Goal: Task Accomplishment & Management: Complete application form

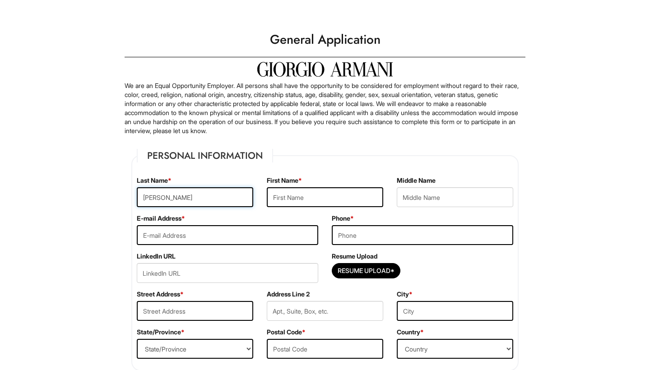
type input "[PERSON_NAME]"
type input "[EMAIL_ADDRESS][DOMAIN_NAME]"
type input "3238108549"
click at [351, 270] on input "Resume Upload*" at bounding box center [366, 271] width 68 height 14
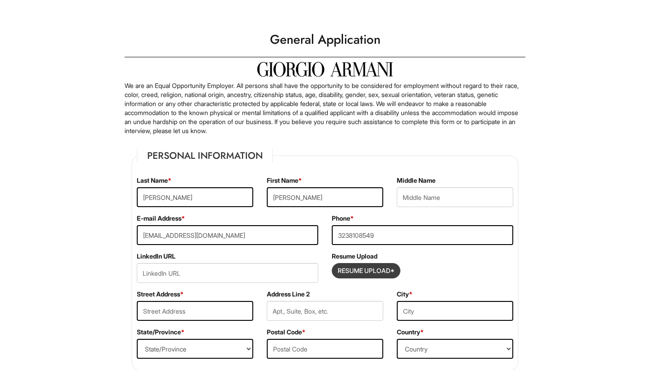
type input "C:\fakepath\Resume20250829.PDF"
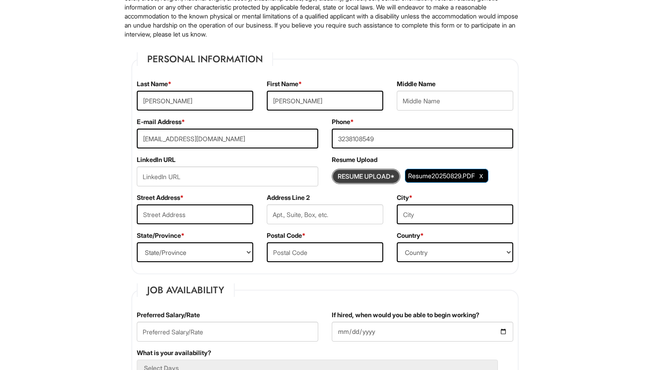
scroll to position [101, 0]
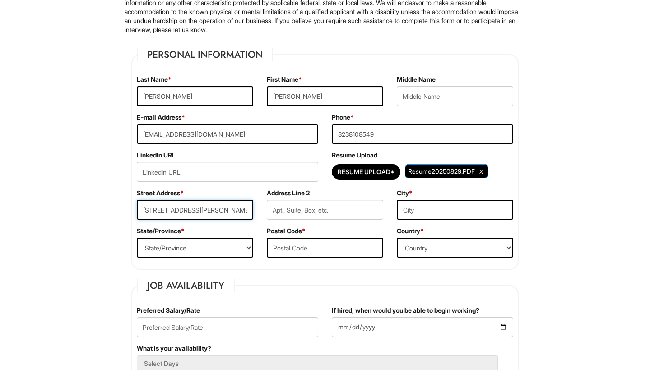
click at [173, 214] on input "[STREET_ADDRESS][PERSON_NAME]" at bounding box center [195, 210] width 116 height 20
type input "[STREET_ADDRESS][PERSON_NAME]"
select select "CA"
select select "[GEOGRAPHIC_DATA]"
drag, startPoint x: 446, startPoint y: 213, endPoint x: 444, endPoint y: 218, distance: 5.7
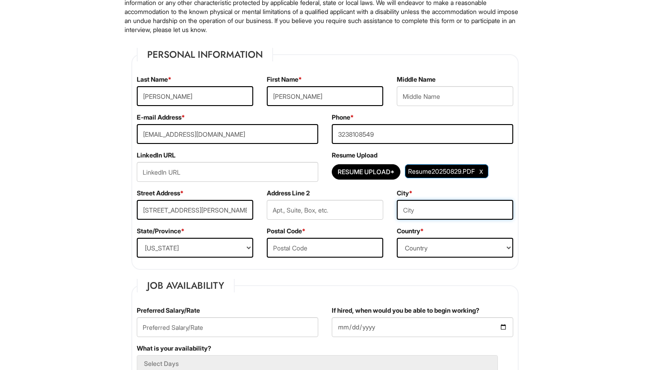
click at [446, 213] on input "text" at bounding box center [455, 210] width 116 height 20
type input "[GEOGRAPHIC_DATA]"
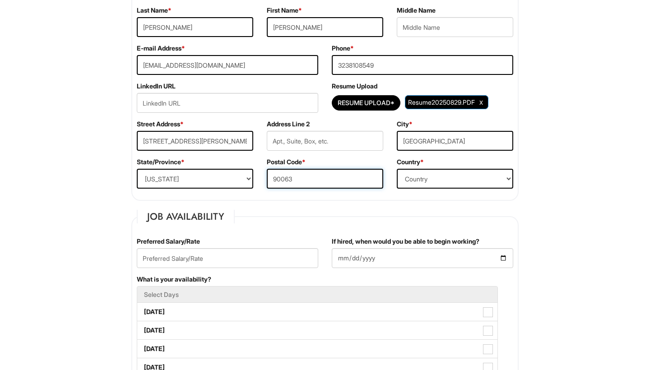
scroll to position [192, 0]
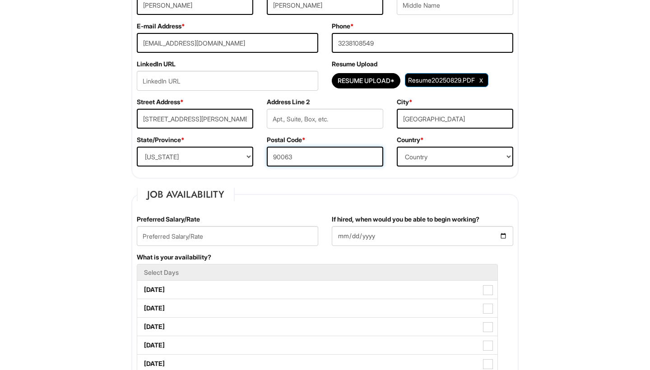
type input "90063"
click at [257, 243] on input "text" at bounding box center [228, 236] width 182 height 20
type input "2"
type input "$25 an Hour"
click at [349, 242] on input "If hired, when would you be able to begin working?" at bounding box center [423, 236] width 182 height 20
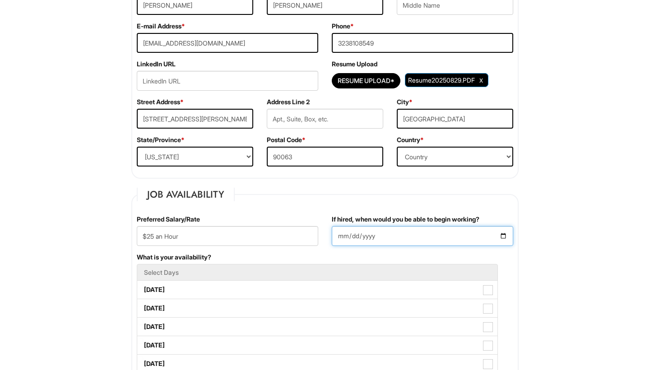
click at [392, 227] on input "If hired, when would you be able to begin working?" at bounding box center [423, 236] width 182 height 20
click at [397, 237] on input "If hired, when would you be able to begin working?" at bounding box center [423, 236] width 182 height 20
click at [373, 202] on fieldset "Job Availability Preferred Salary/Rate $25 an Hour If hired, when would you be …" at bounding box center [324, 372] width 387 height 369
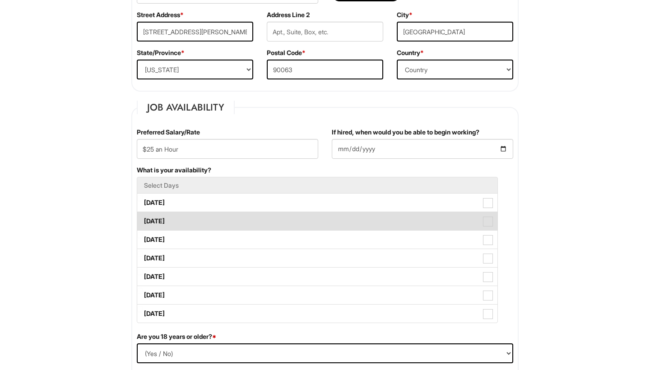
scroll to position [279, 0]
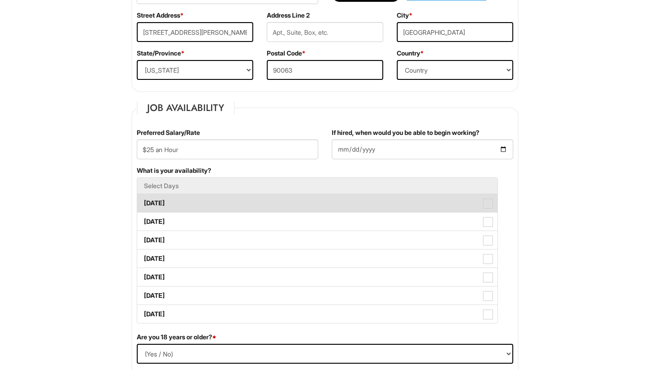
click at [287, 210] on label "[DATE]" at bounding box center [317, 203] width 360 height 18
click at [143, 202] on Available_Monday "[DATE]" at bounding box center [140, 199] width 6 height 6
checkbox Available_Monday "true"
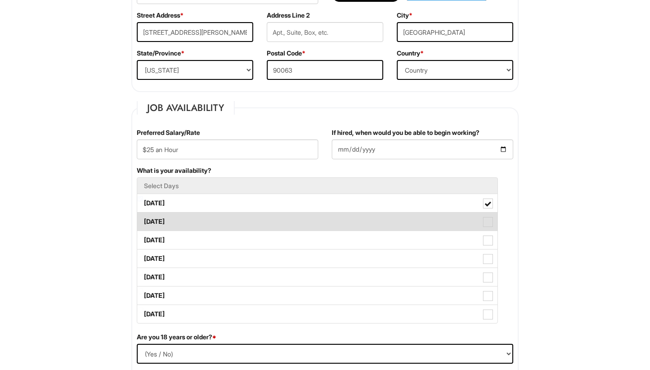
click at [285, 223] on label "[DATE]" at bounding box center [317, 222] width 360 height 18
click at [143, 220] on Available_Tuesday "[DATE]" at bounding box center [140, 217] width 6 height 6
checkbox Available_Tuesday "true"
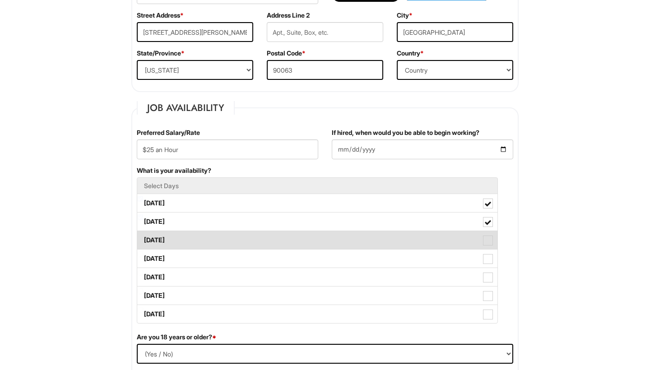
click at [285, 239] on label "[DATE]" at bounding box center [317, 240] width 360 height 18
click at [143, 239] on Available_Wednesday "[DATE]" at bounding box center [140, 236] width 6 height 6
checkbox Available_Wednesday "true"
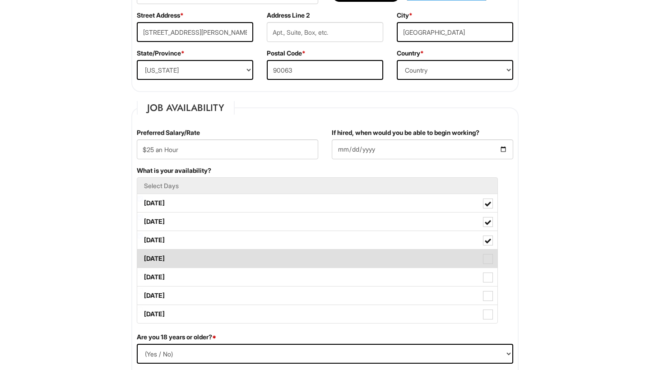
drag, startPoint x: 284, startPoint y: 254, endPoint x: 284, endPoint y: 259, distance: 5.0
click at [284, 256] on label "[DATE]" at bounding box center [317, 259] width 360 height 18
click at [143, 256] on Available_Thursday "[DATE]" at bounding box center [140, 255] width 6 height 6
checkbox Available_Thursday "true"
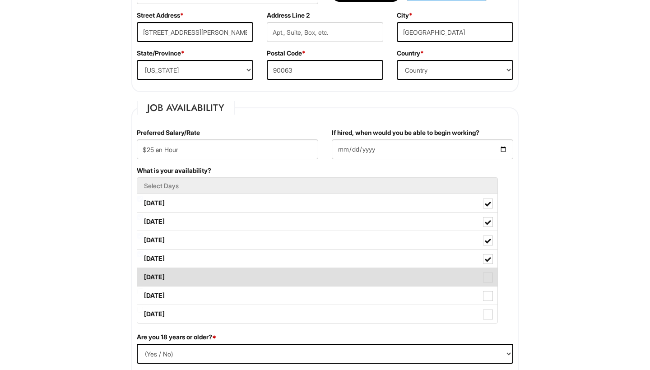
click at [284, 284] on label "[DATE]" at bounding box center [317, 277] width 360 height 18
click at [143, 276] on Available_Friday "[DATE]" at bounding box center [140, 273] width 6 height 6
checkbox Available_Friday "true"
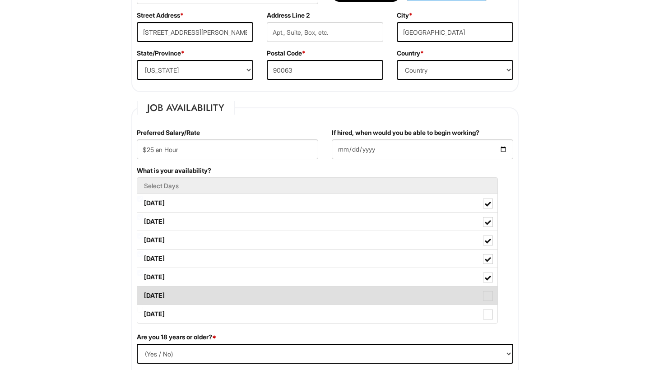
click at [284, 303] on label "[DATE]" at bounding box center [317, 296] width 360 height 18
click at [143, 294] on Available_Saturday "[DATE]" at bounding box center [140, 292] width 6 height 6
checkbox Available_Saturday "true"
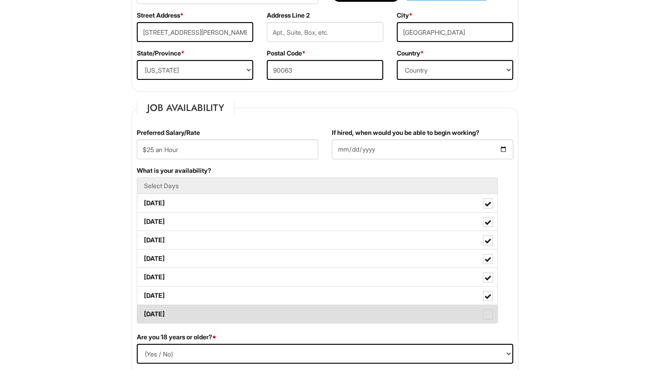
click at [285, 317] on label "[DATE]" at bounding box center [317, 314] width 360 height 18
click at [143, 313] on Available_Sunday "[DATE]" at bounding box center [140, 310] width 6 height 6
checkbox Available_Sunday "true"
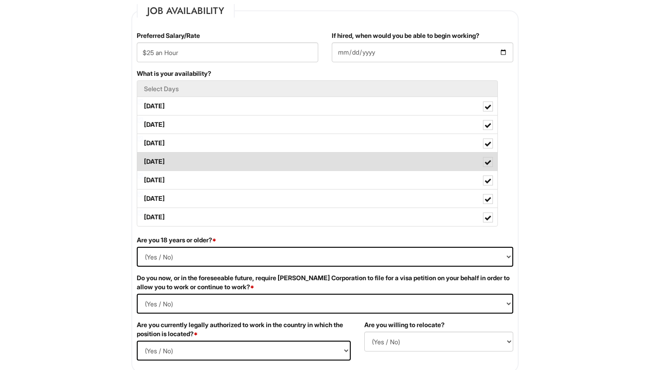
scroll to position [380, 0]
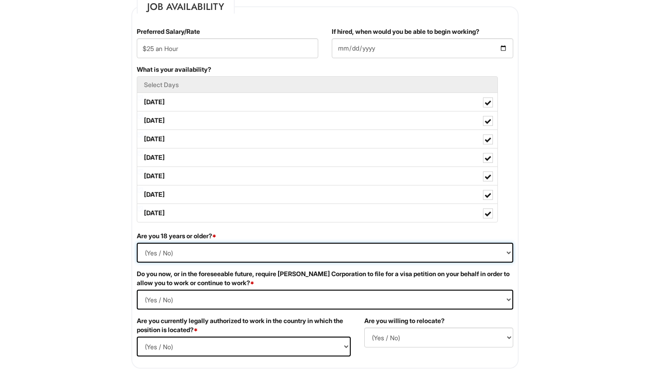
select select "Yes"
select Required "No"
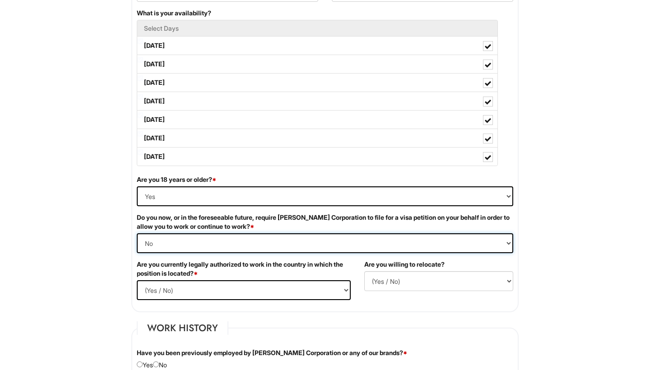
scroll to position [442, 0]
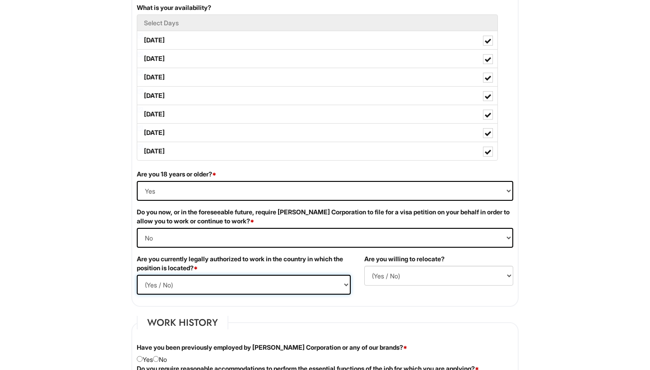
select select "Yes"
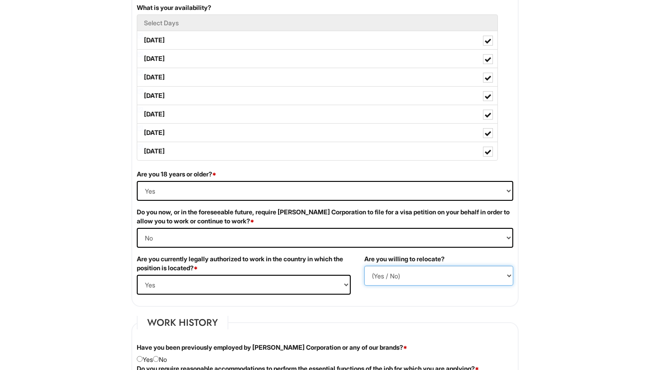
select select "N"
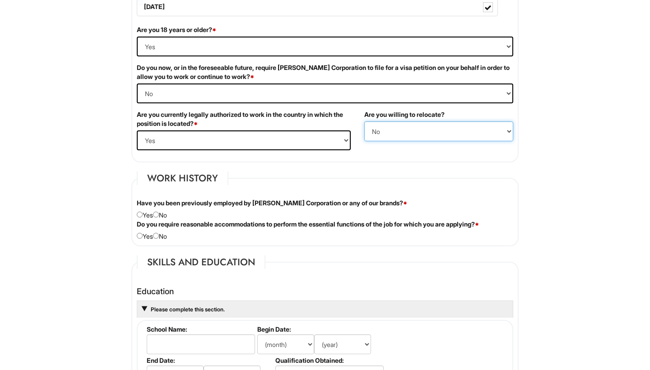
scroll to position [587, 0]
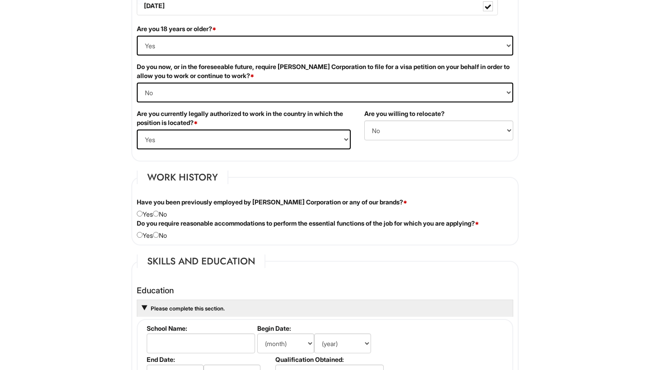
click at [159, 215] on input "radio" at bounding box center [156, 214] width 6 height 6
radio input "true"
click at [143, 237] on div "Do you require reasonable accommodations to perform the essential functions of …" at bounding box center [325, 229] width 390 height 21
click at [141, 233] on input "radio" at bounding box center [140, 235] width 6 height 6
radio input "true"
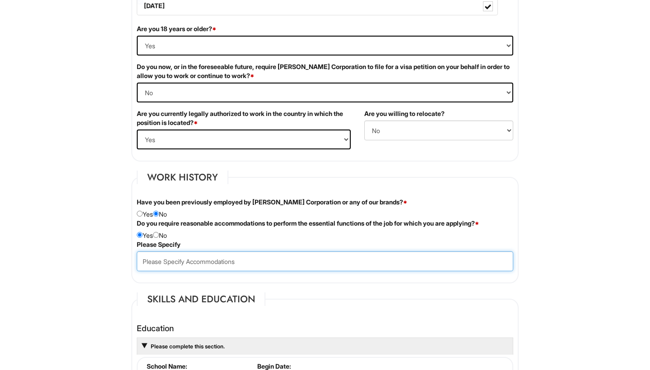
click at [162, 261] on input "text" at bounding box center [325, 262] width 377 height 20
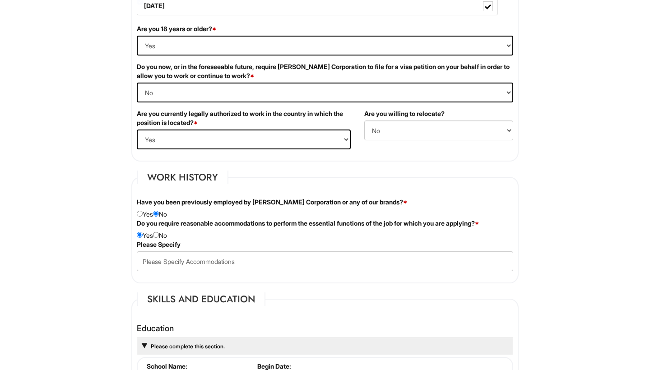
click at [159, 235] on input "radio" at bounding box center [156, 235] width 6 height 6
radio input "true"
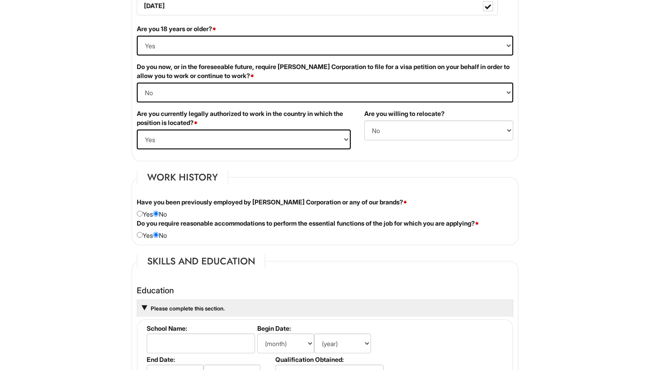
click at [138, 233] on input "radio" at bounding box center [140, 235] width 6 height 6
radio input "true"
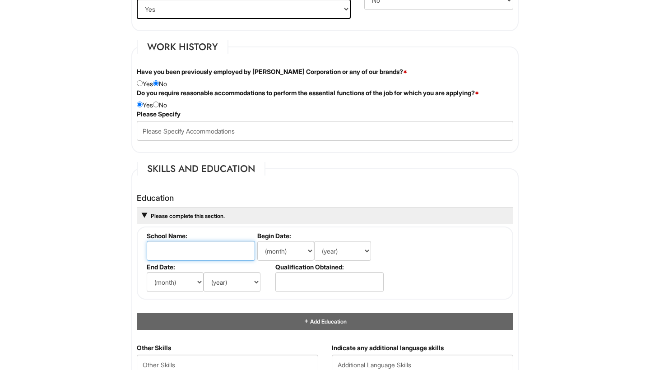
scroll to position [719, 0]
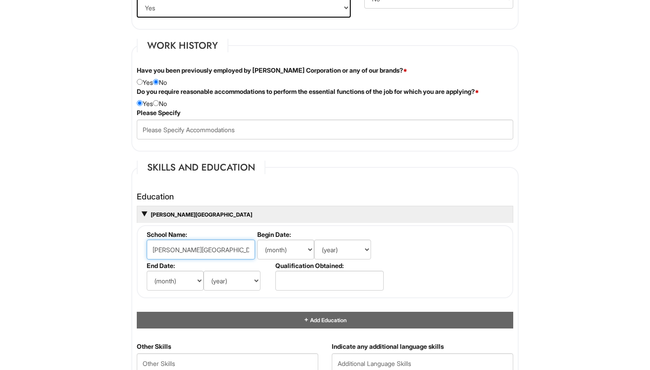
type input "[PERSON_NAME][GEOGRAPHIC_DATA]"
select select "8"
select select "2018"
select select "6"
select select "2021"
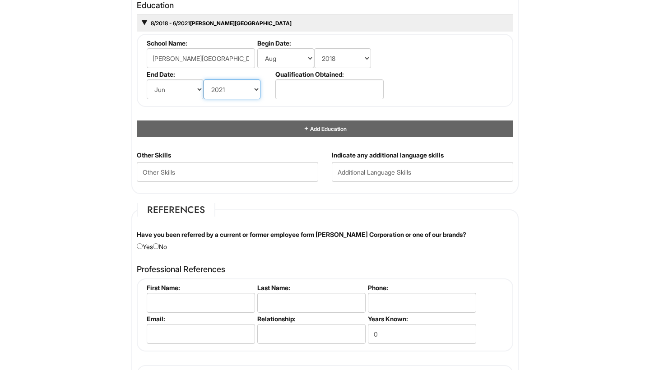
scroll to position [911, 0]
click at [226, 171] on Skills "text" at bounding box center [228, 172] width 182 height 20
click at [371, 174] on input "text" at bounding box center [423, 172] width 182 height 20
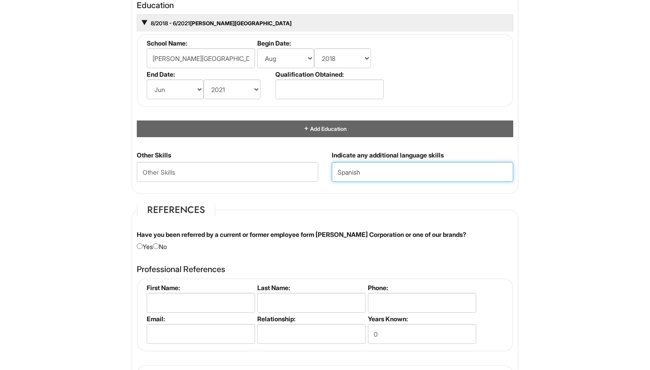
type input "Spanish"
click at [159, 243] on input "radio" at bounding box center [156, 246] width 6 height 6
radio input "true"
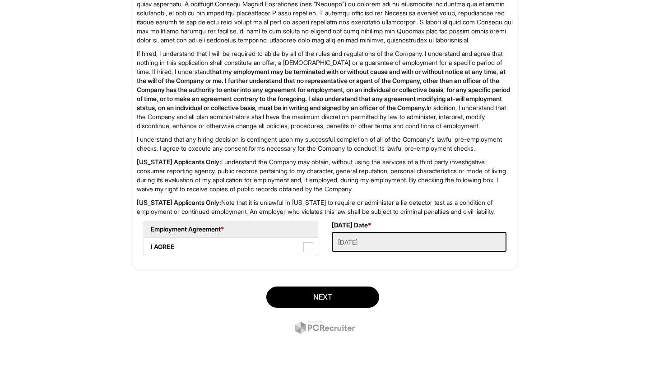
scroll to position [1464, 0]
click at [310, 247] on span at bounding box center [308, 247] width 10 height 10
click at [150, 246] on AGREE "I AGREE" at bounding box center [147, 243] width 6 height 6
checkbox AGREE "true"
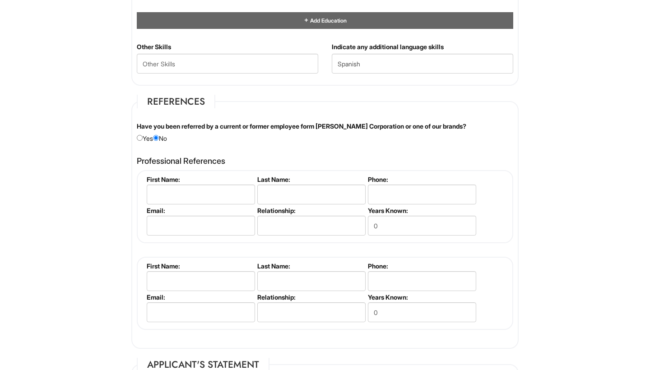
scroll to position [1017, 0]
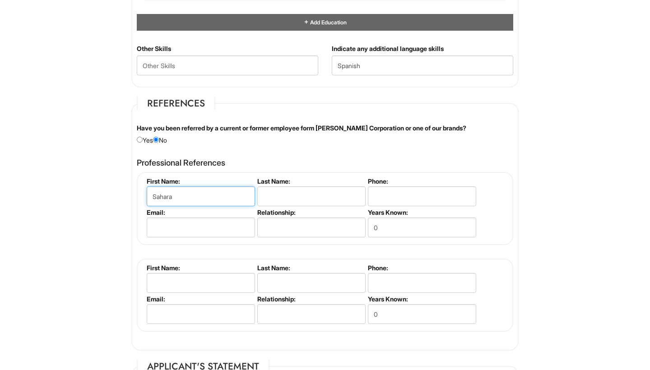
type input "Sahara"
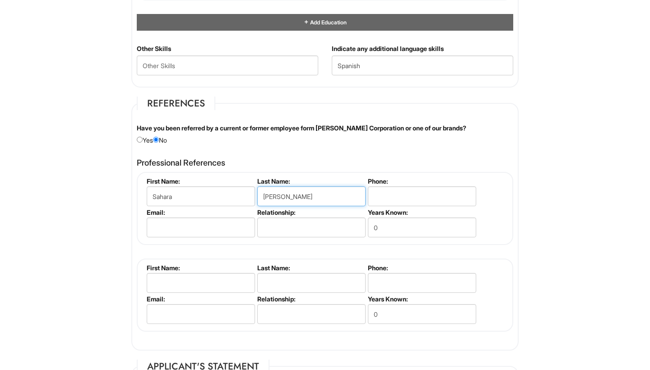
type input "[PERSON_NAME]"
click at [316, 226] on input "text" at bounding box center [311, 228] width 108 height 20
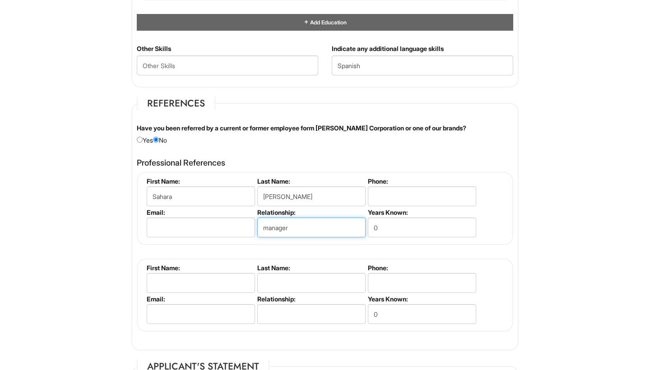
click at [262, 228] on input "manager" at bounding box center [311, 228] width 108 height 20
click at [263, 224] on input "manager" at bounding box center [311, 228] width 108 height 20
type input "Store manager"
click at [407, 224] on input "0" at bounding box center [422, 228] width 108 height 20
type input "3"
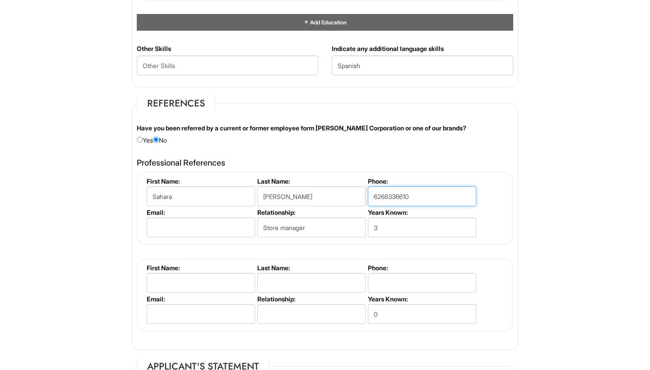
type input "6268336610"
click at [252, 259] on fieldset "First Name: [PERSON_NAME] Last Name: Phone: Email: Relationship: Years Known: 0" at bounding box center [325, 295] width 377 height 73
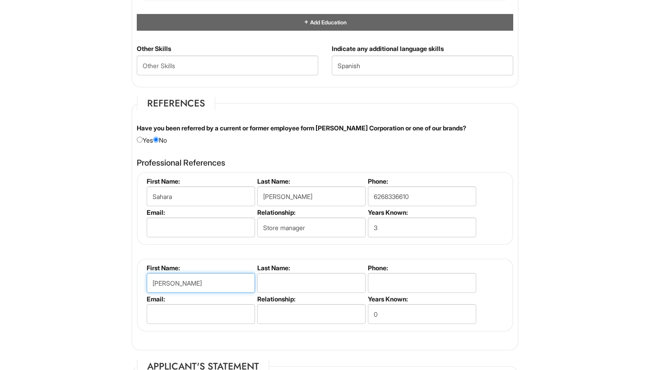
click at [196, 278] on input "[PERSON_NAME]" at bounding box center [201, 283] width 108 height 20
type input "j"
type input "[PERSON_NAME]"
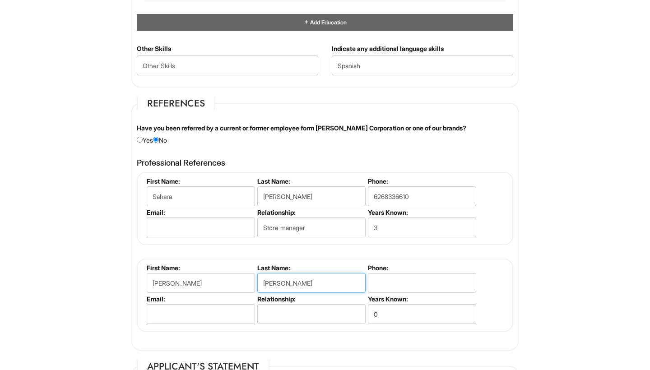
type input "[PERSON_NAME]"
click at [313, 296] on label "Relationship:" at bounding box center [310, 299] width 107 height 8
click at [309, 311] on input "text" at bounding box center [311, 314] width 108 height 20
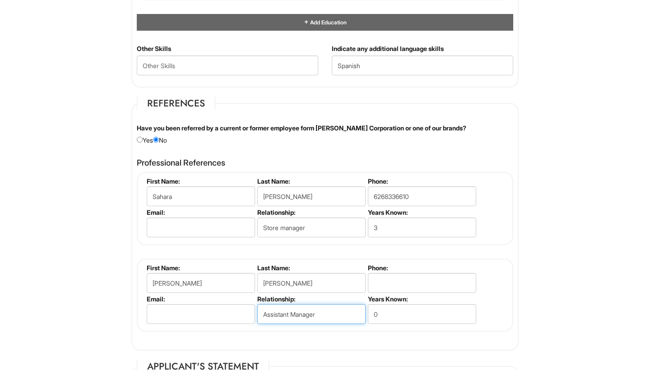
type input "Assistant Manager"
click at [287, 224] on input "Store manager" at bounding box center [311, 228] width 108 height 20
type input "Store Manager"
drag, startPoint x: 395, startPoint y: 314, endPoint x: 391, endPoint y: 310, distance: 5.7
click at [396, 314] on input "0" at bounding box center [422, 314] width 108 height 20
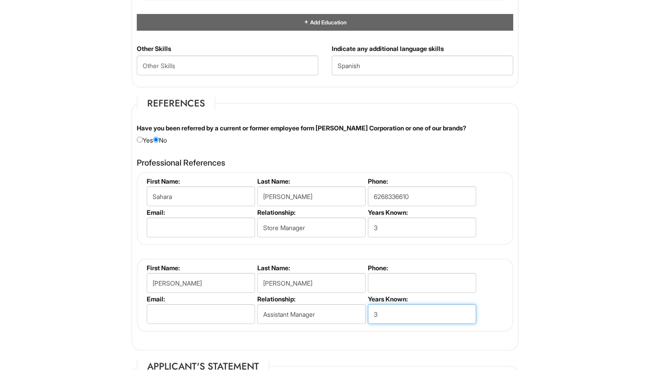
type input "3"
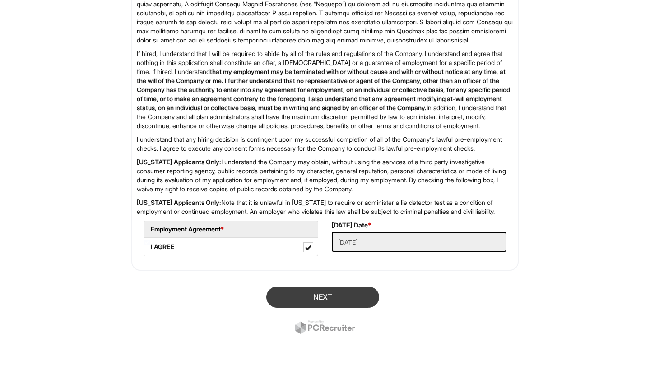
type input "5626468816"
click at [338, 295] on button "Next" at bounding box center [322, 297] width 113 height 21
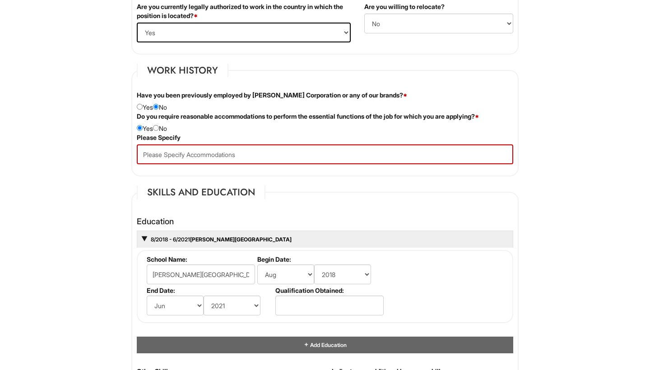
scroll to position [710, 0]
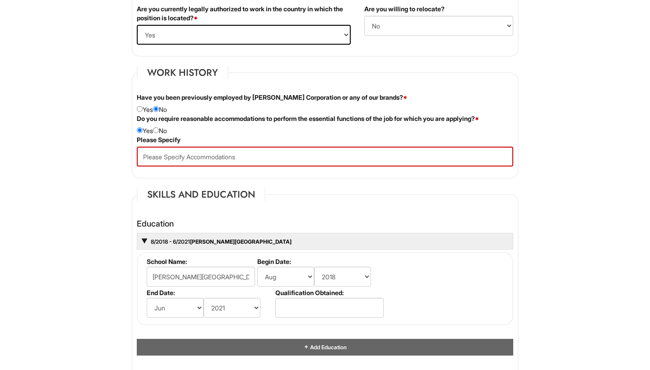
click at [164, 131] on div "Do you require reasonable accommodations to perform the essential functions of …" at bounding box center [325, 124] width 390 height 21
click at [165, 130] on div "Do you require reasonable accommodations to perform the essential functions of …" at bounding box center [325, 124] width 390 height 21
click at [160, 126] on div "Do you require reasonable accommodations to perform the essential functions of …" at bounding box center [325, 124] width 390 height 21
click at [159, 128] on input "radio" at bounding box center [156, 130] width 6 height 6
radio input "true"
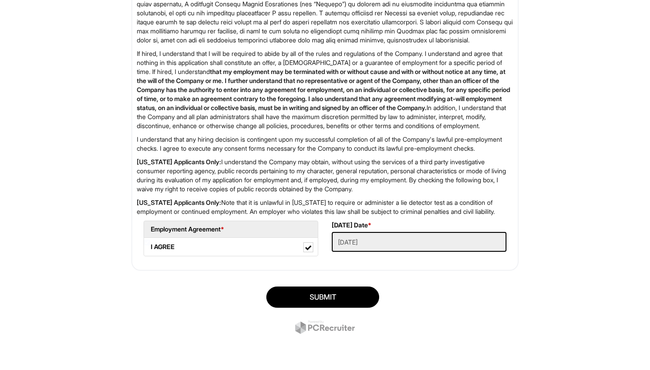
scroll to position [1444, 0]
click at [317, 304] on button "SUBMIT" at bounding box center [322, 297] width 113 height 21
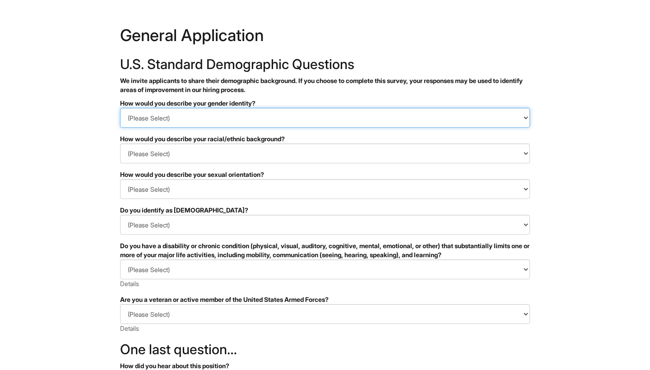
select select "Woman"
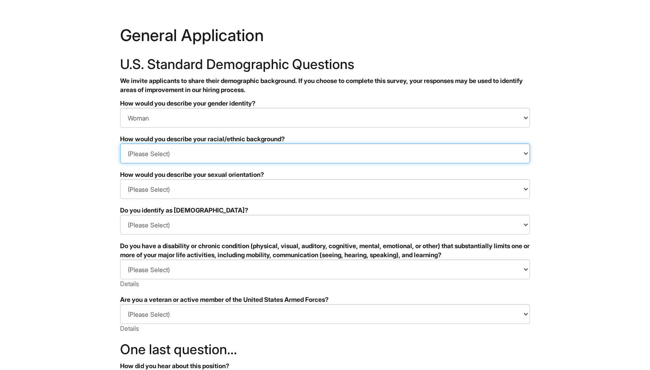
select select "Indigenous, American Indian or Alaska Native"
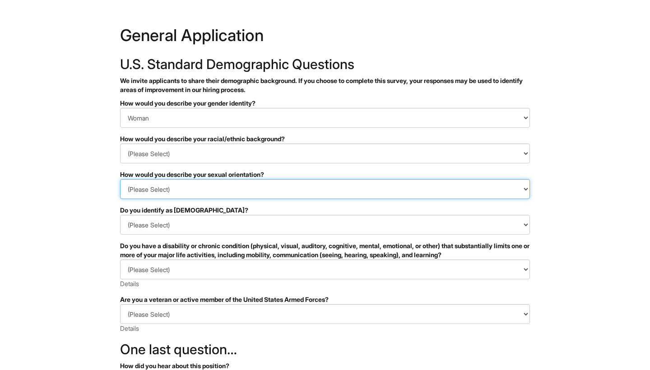
select select "I don't wish to answer"
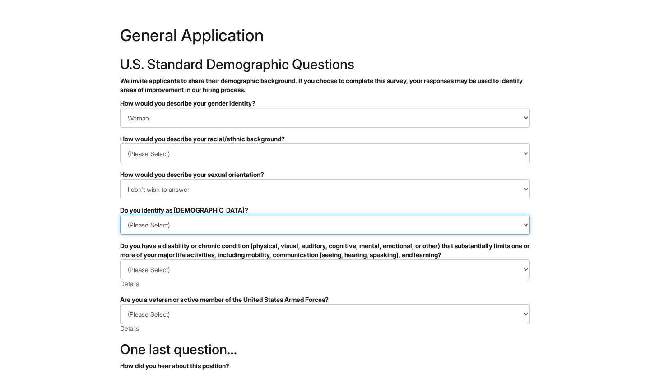
select select "No"
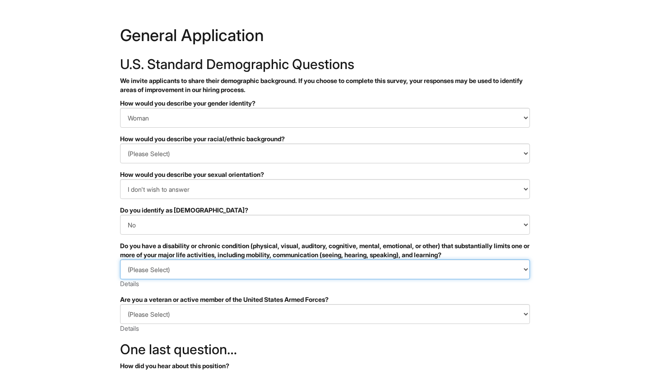
select select "NO, I DON'T HAVE A DISABILITY"
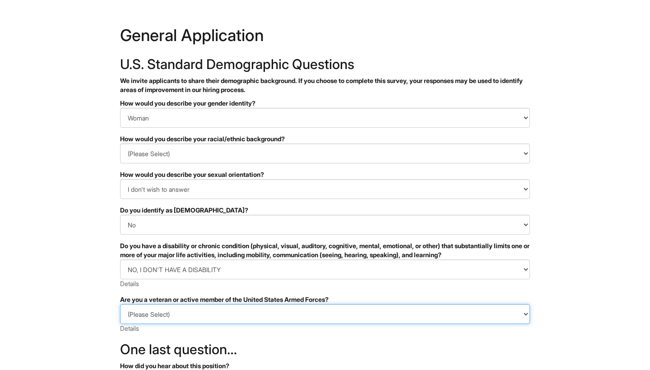
select select "I AM NOT A PROTECTED VETERAN"
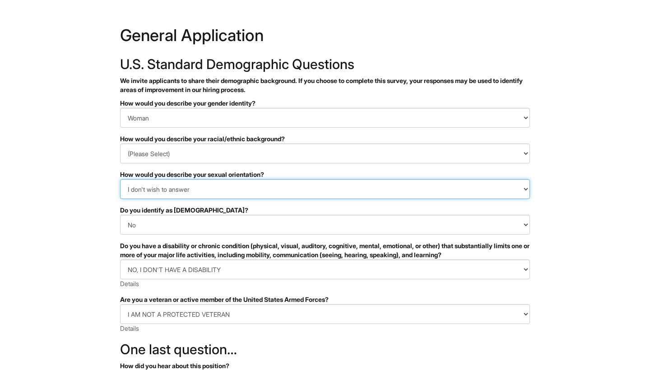
select select "Asexual"
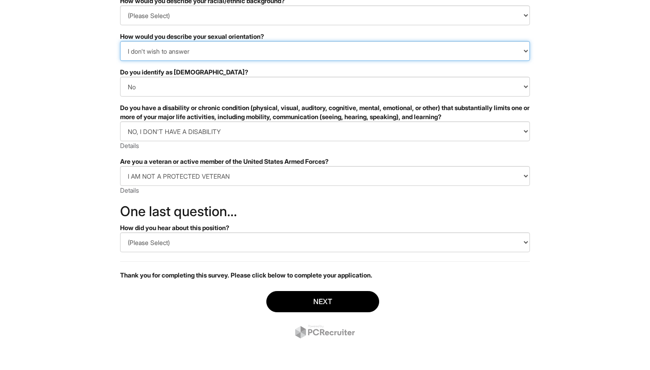
scroll to position [138, 0]
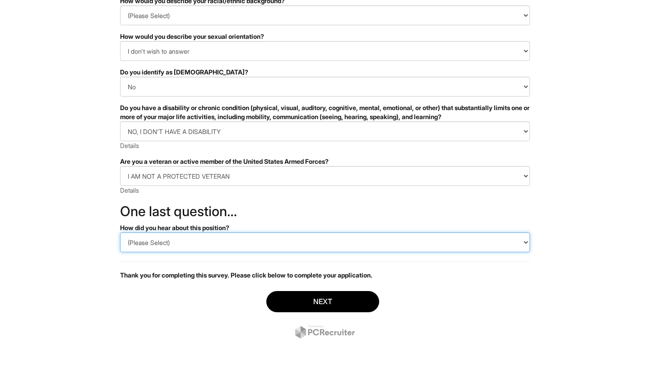
select select "LinkedIn"
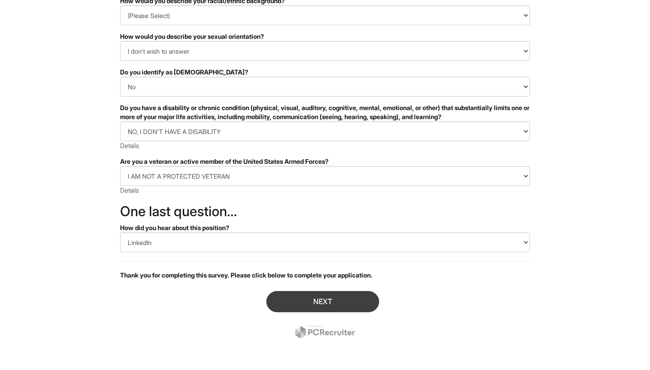
click at [281, 293] on button "Next" at bounding box center [322, 301] width 113 height 21
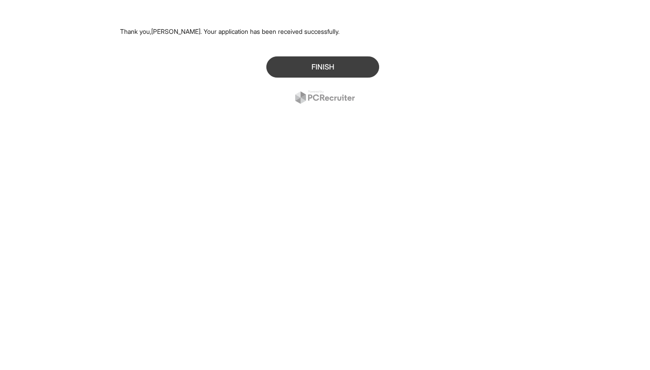
click at [298, 66] on button "Finish" at bounding box center [322, 66] width 113 height 21
